Goal: Task Accomplishment & Management: Manage account settings

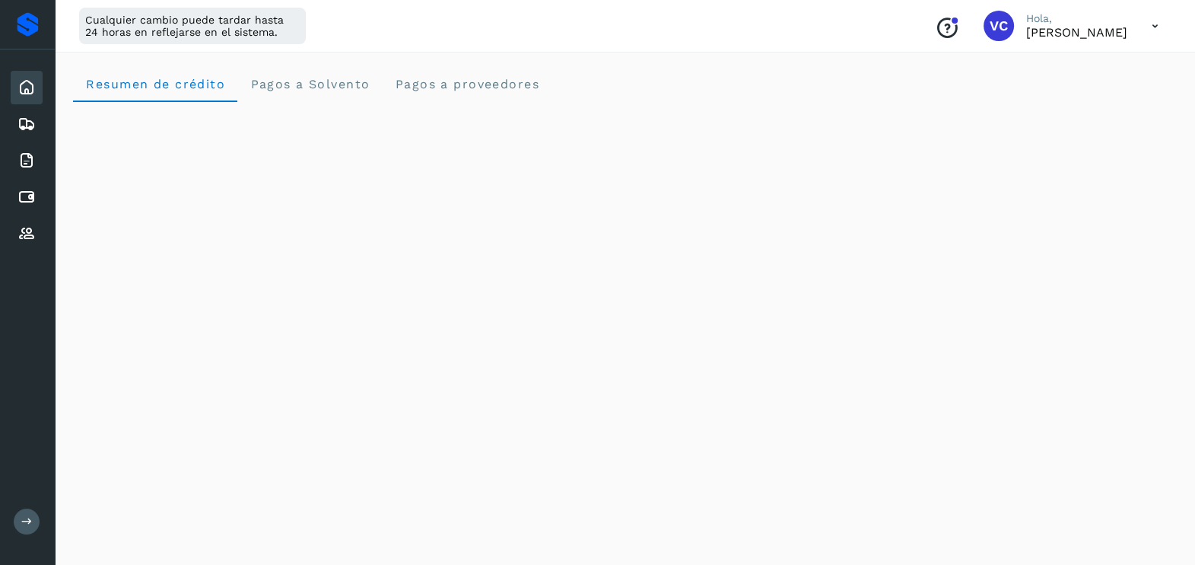
click at [519, 34] on div "Cualquier cambio puede tardar hasta 24 horas en reflejarse en el sistema. Conoc…" at bounding box center [625, 26] width 1141 height 53
click at [23, 191] on icon at bounding box center [27, 197] width 18 height 18
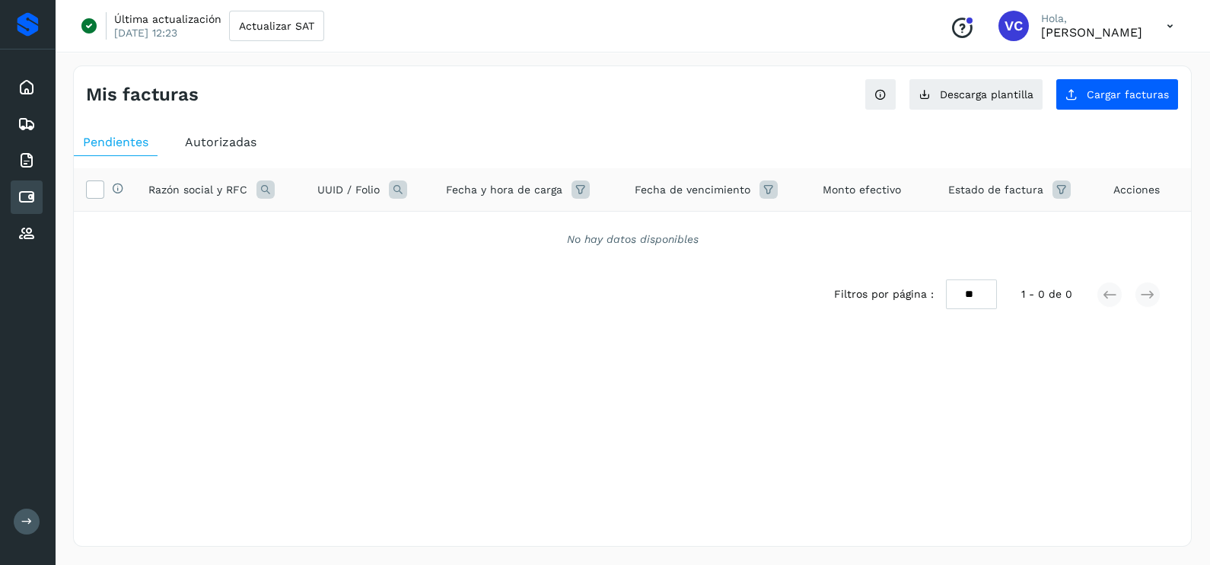
click at [842, 449] on div "Mis facturas Ver instrucciones para cargar Facturas Descarga plantilla Cargar f…" at bounding box center [632, 305] width 1119 height 481
click at [1128, 103] on button "Cargar facturas" at bounding box center [1116, 94] width 123 height 32
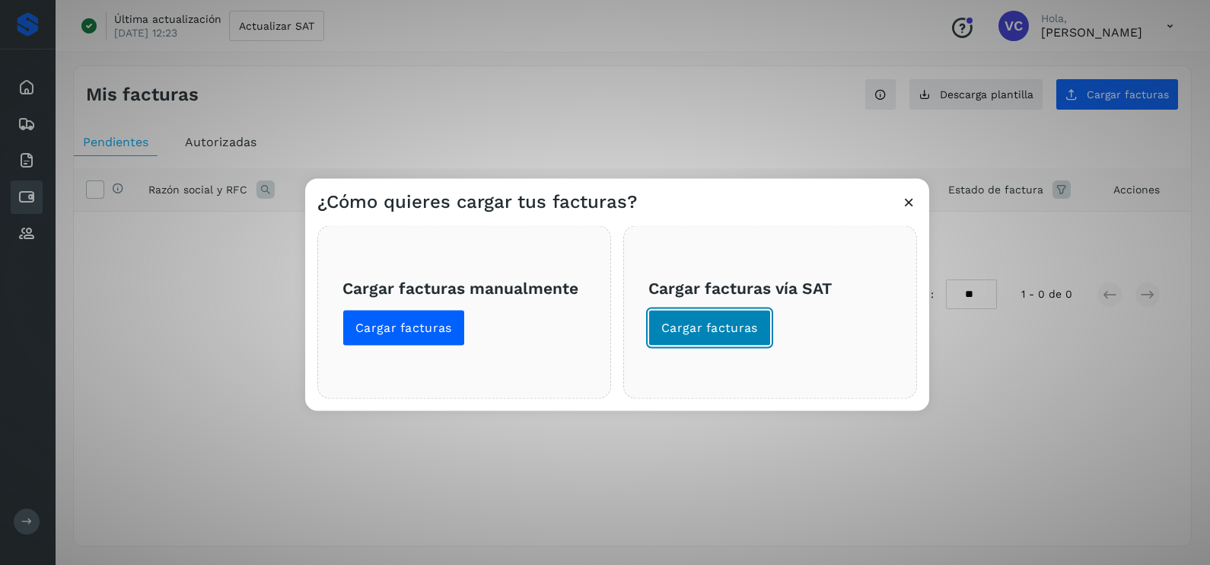
click at [731, 314] on button "Cargar facturas" at bounding box center [709, 328] width 123 height 37
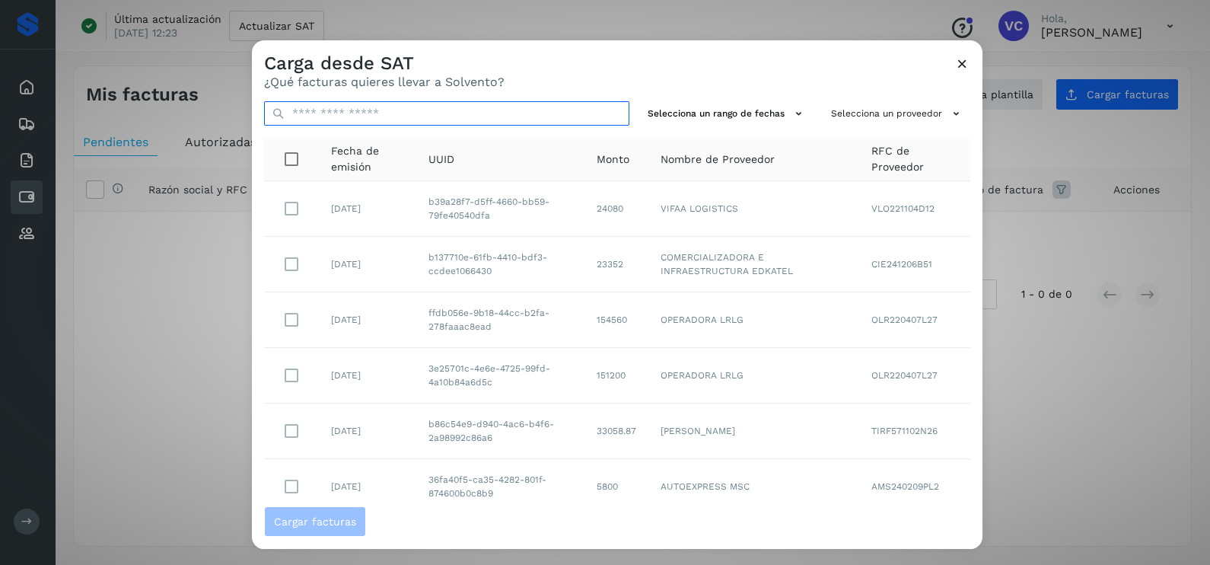
click at [455, 116] on input "text" at bounding box center [446, 113] width 365 height 24
paste input "**********"
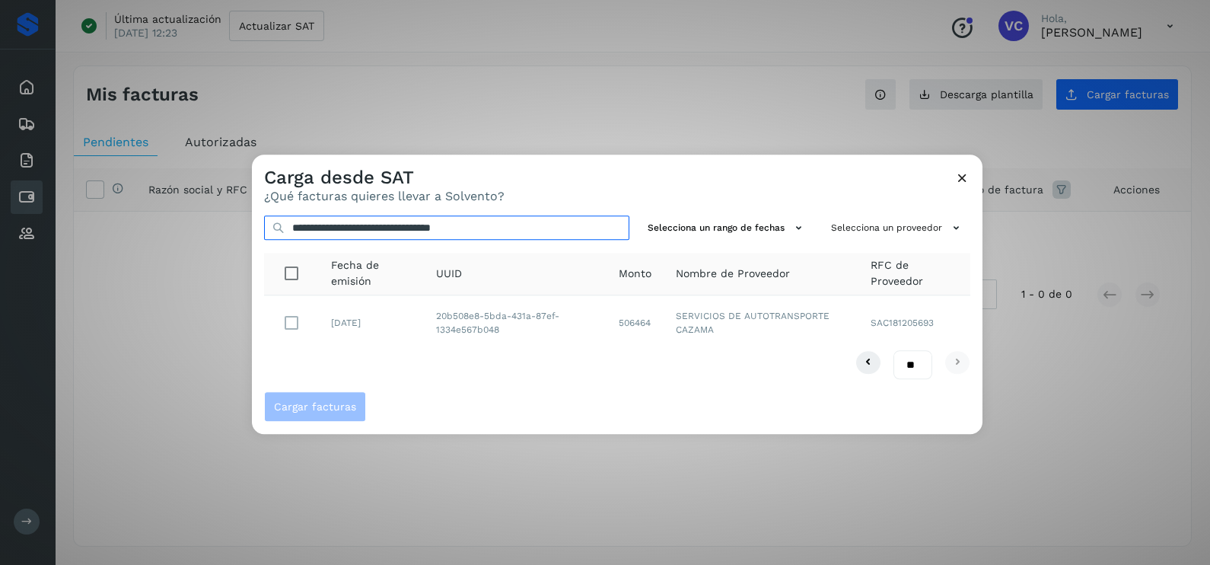
type input "**********"
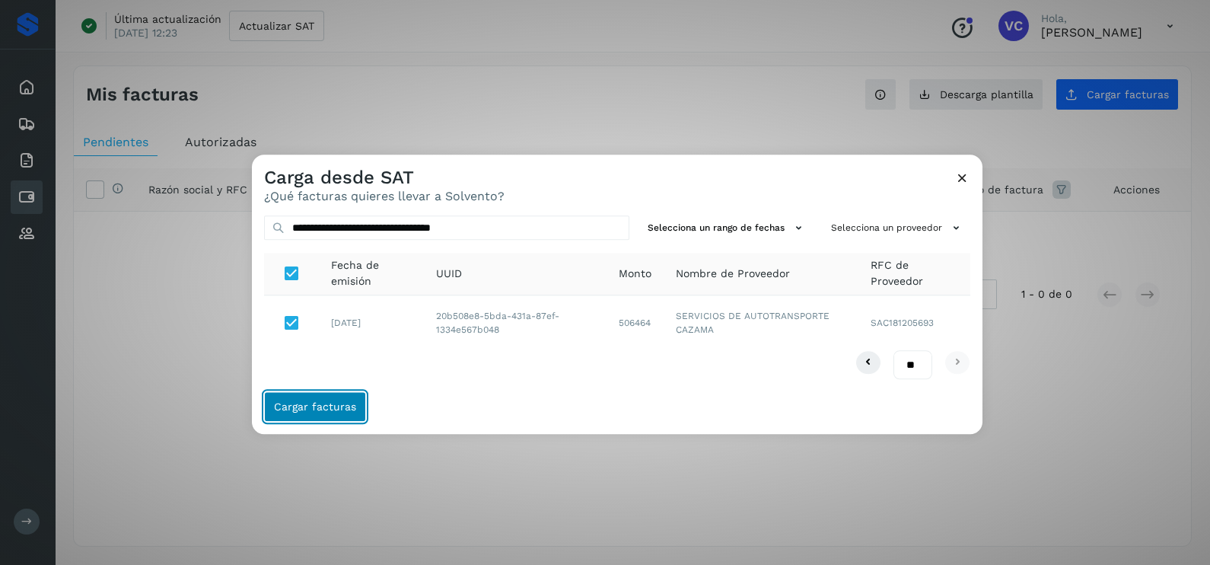
click at [313, 402] on span "Cargar facturas" at bounding box center [315, 407] width 82 height 11
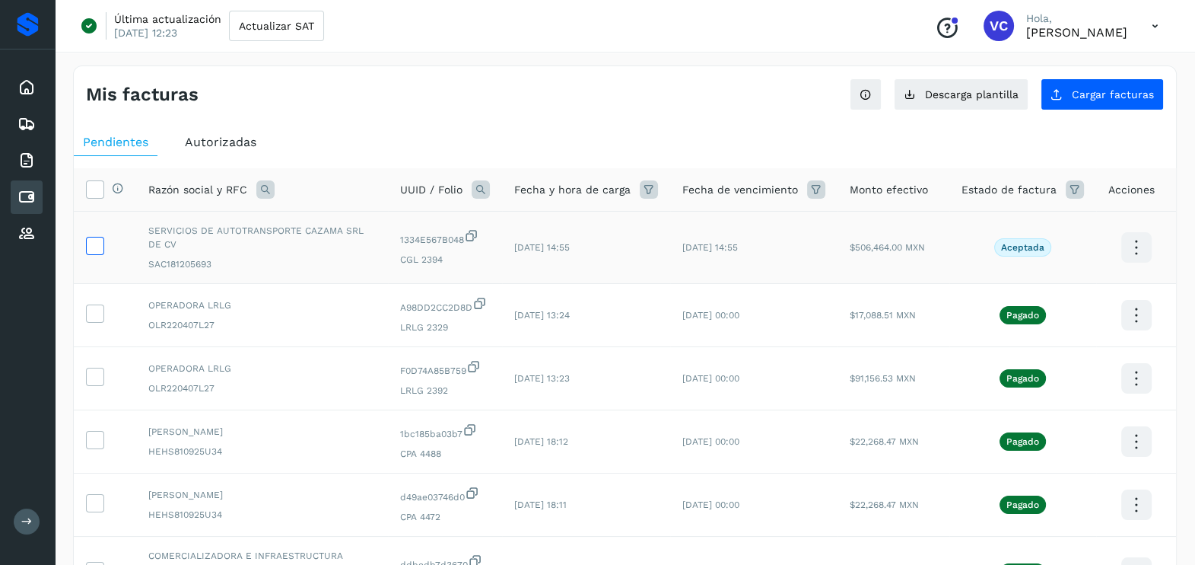
click at [102, 244] on icon at bounding box center [95, 245] width 16 height 16
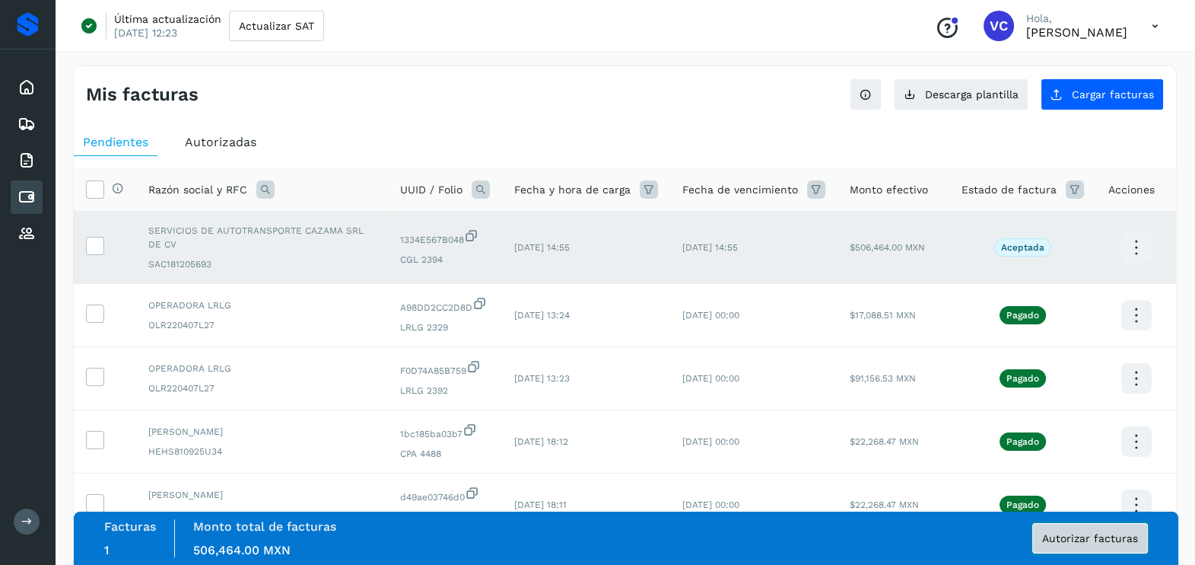
click at [1109, 542] on span "Autorizar facturas" at bounding box center [1091, 538] width 96 height 11
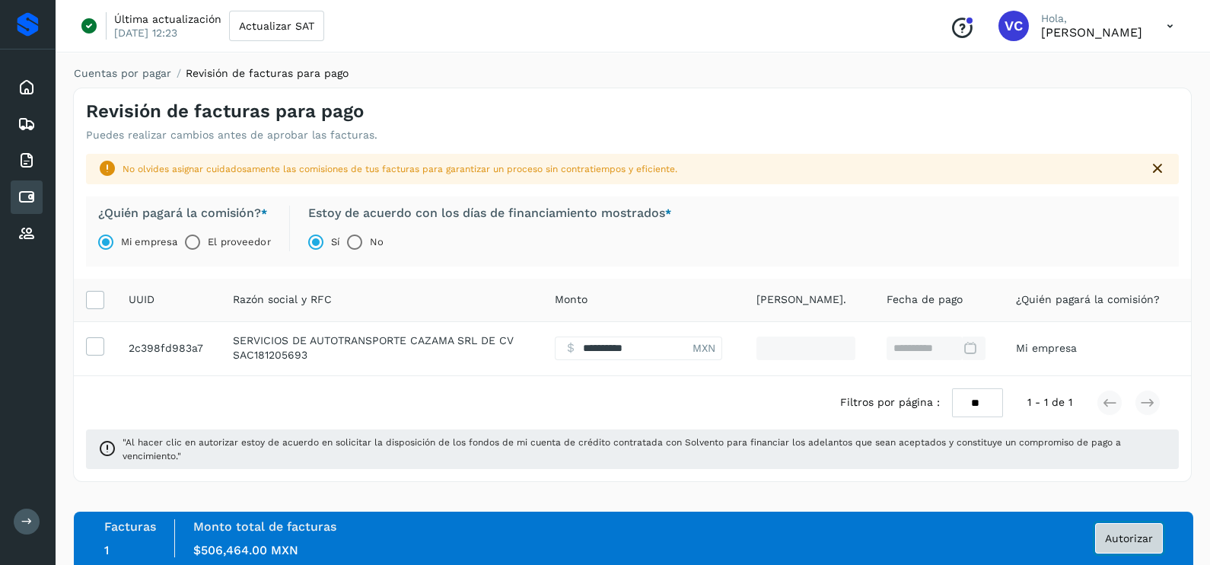
click at [1115, 544] on button "Autorizar" at bounding box center [1129, 538] width 68 height 30
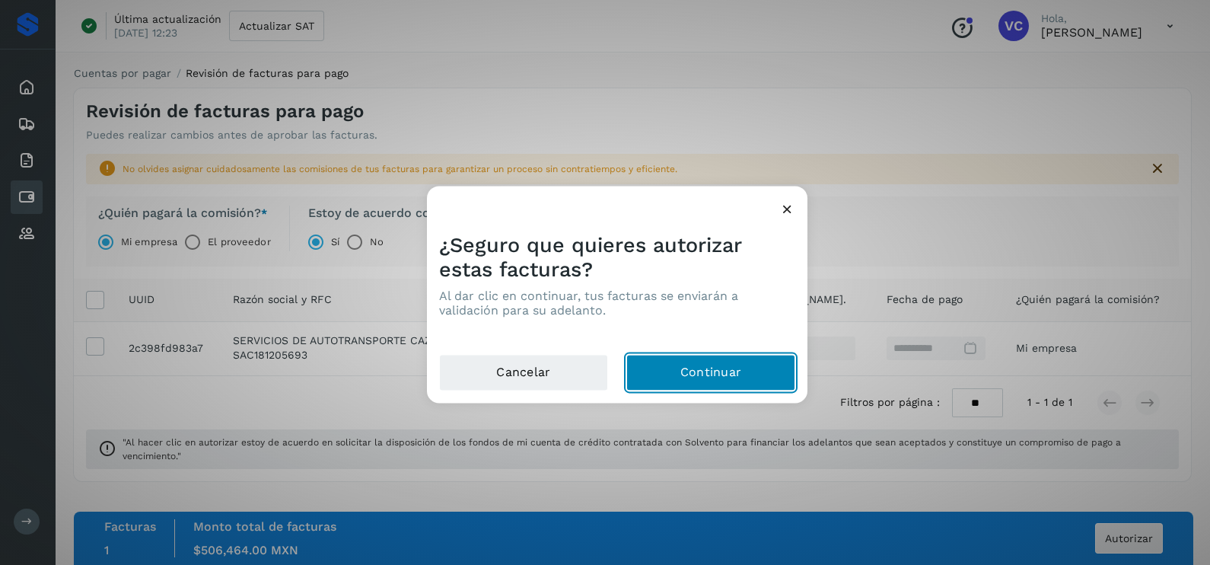
click at [727, 375] on button "Continuar" at bounding box center [710, 373] width 169 height 37
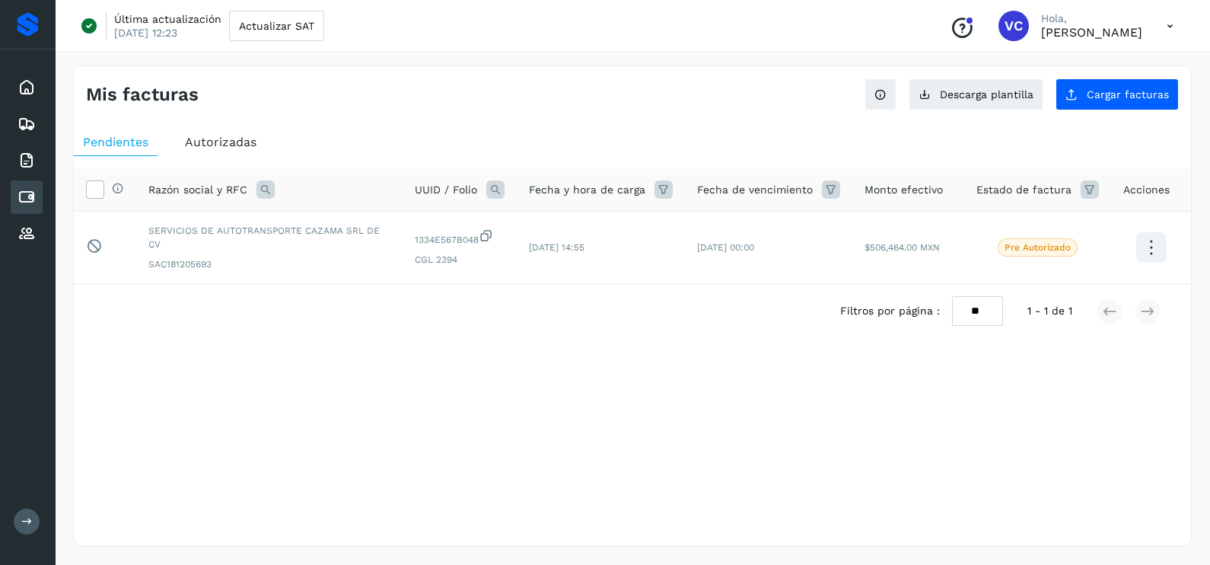
click at [345, 371] on div "Selecciona una fecha" at bounding box center [632, 375] width 1117 height 25
